Goal: Information Seeking & Learning: Learn about a topic

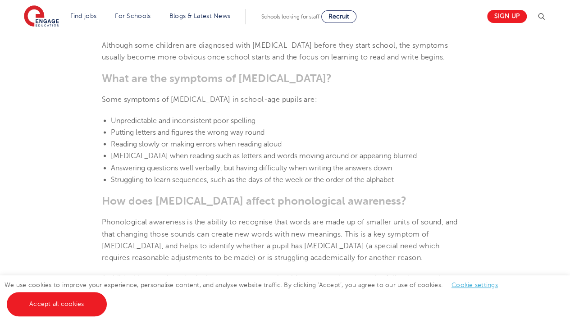
scroll to position [917, 0]
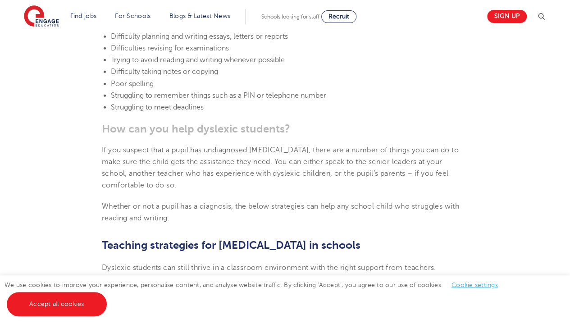
scroll to position [1304, 0]
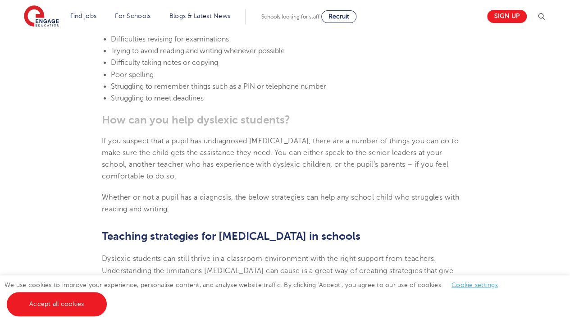
click at [438, 204] on section "[DATE] Supporting [MEDICAL_DATA] In Schools: 10 Teaching Strategies | Engage Ho…" at bounding box center [285, 128] width 546 height 2367
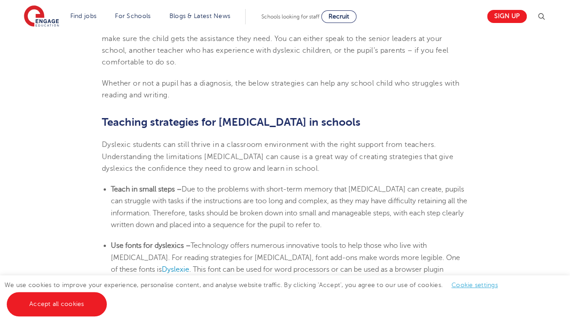
click at [494, 203] on section "[DATE] Supporting [MEDICAL_DATA] In Schools: 10 Teaching Strategies | Engage Ho…" at bounding box center [285, 14] width 546 height 2367
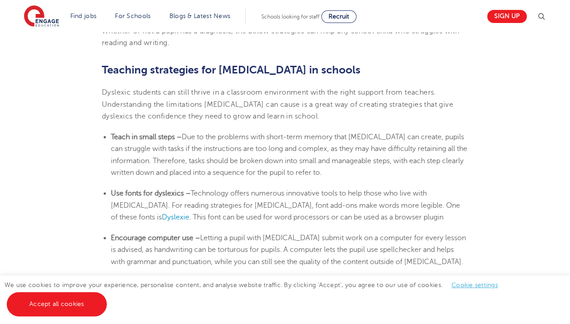
scroll to position [1473, 0]
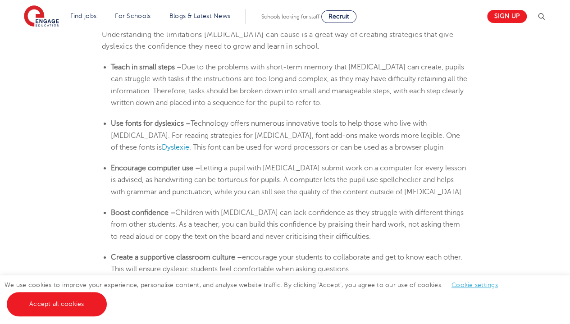
scroll to position [1541, 0]
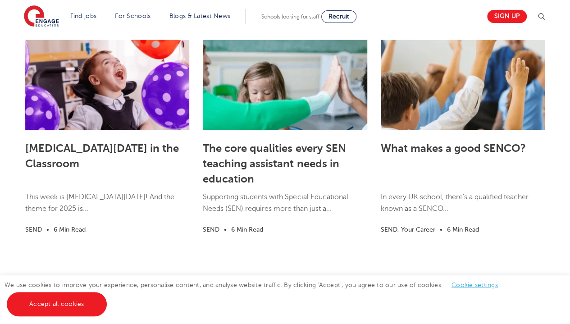
scroll to position [2638, 0]
